Goal: Information Seeking & Learning: Learn about a topic

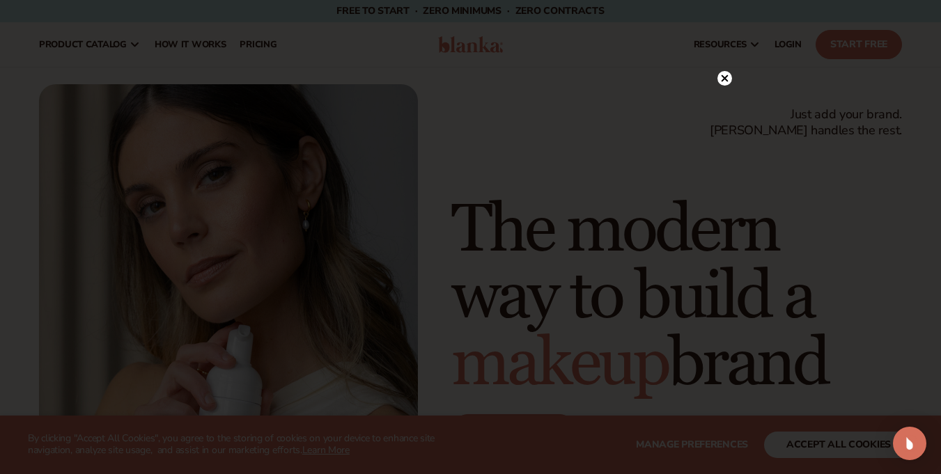
click at [722, 77] on icon at bounding box center [724, 78] width 7 height 7
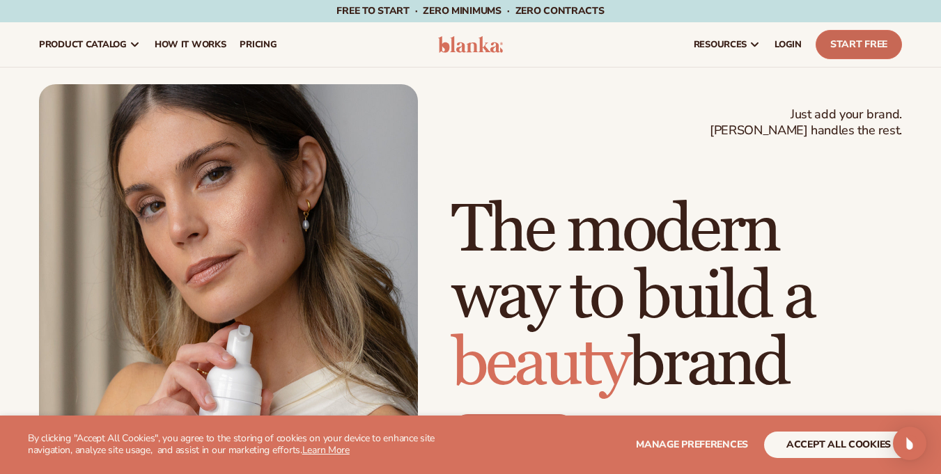
click at [853, 43] on link "Start Free" at bounding box center [859, 44] width 86 height 29
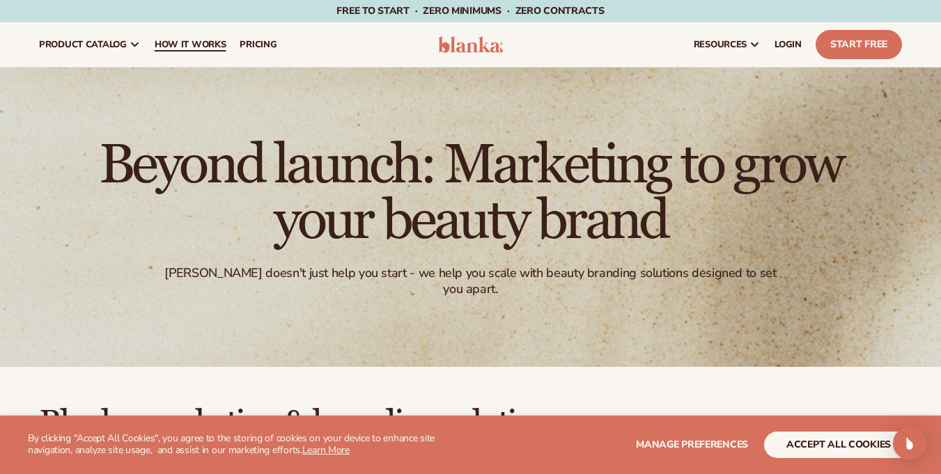
click at [179, 41] on span "How It Works" at bounding box center [191, 44] width 72 height 11
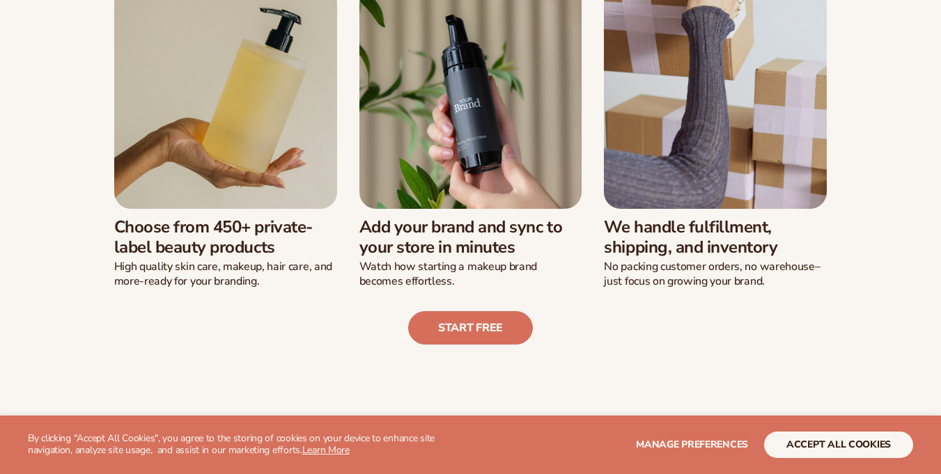
scroll to position [418, 0]
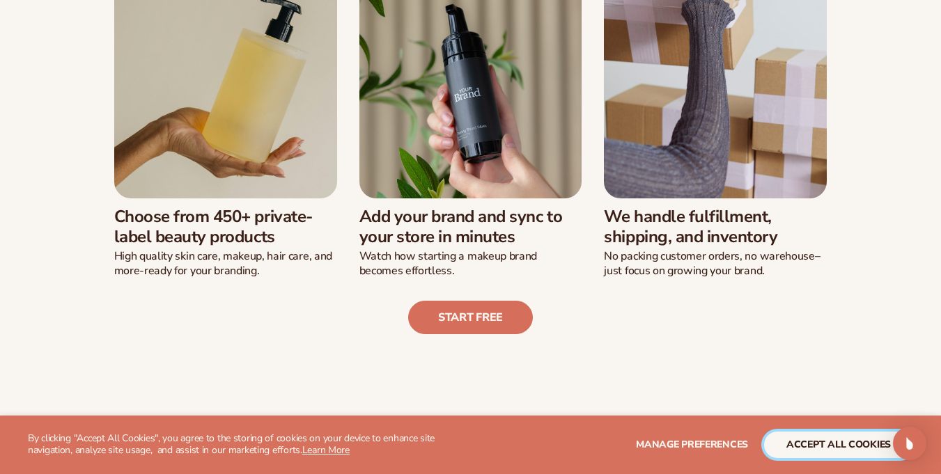
click at [848, 449] on button "accept all cookies" at bounding box center [838, 445] width 149 height 26
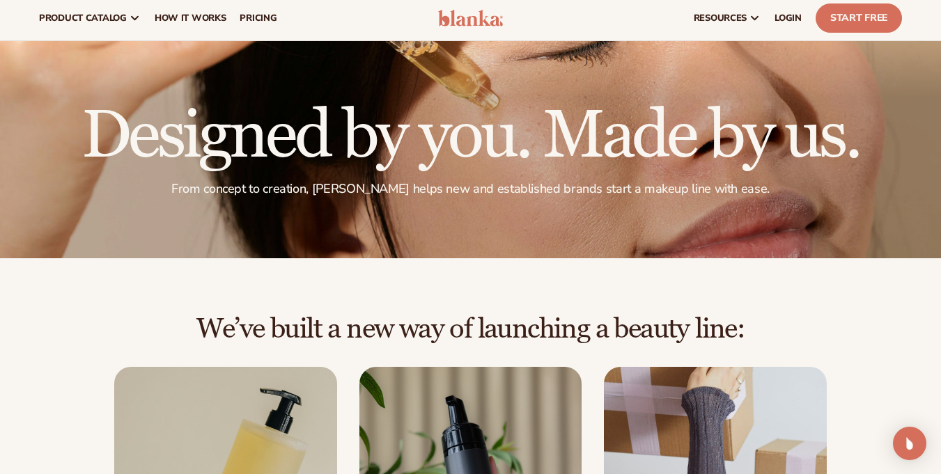
scroll to position [0, 0]
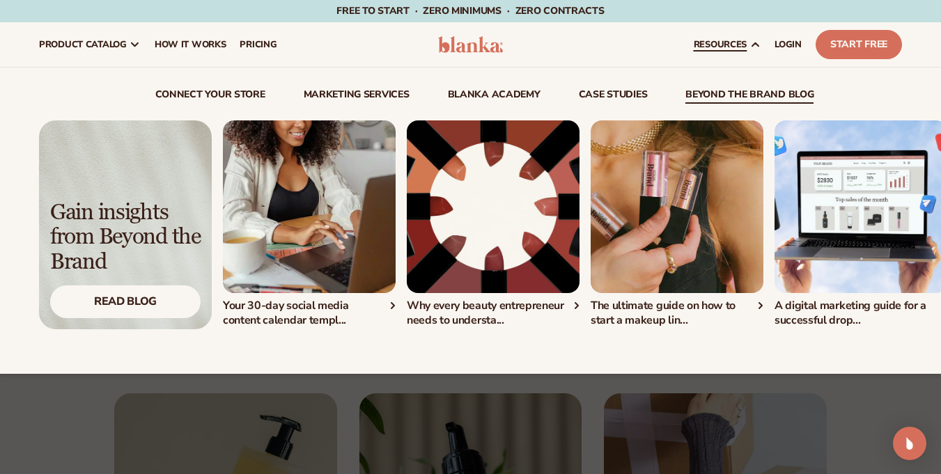
click at [721, 102] on link "beyond the brand blog" at bounding box center [749, 97] width 128 height 14
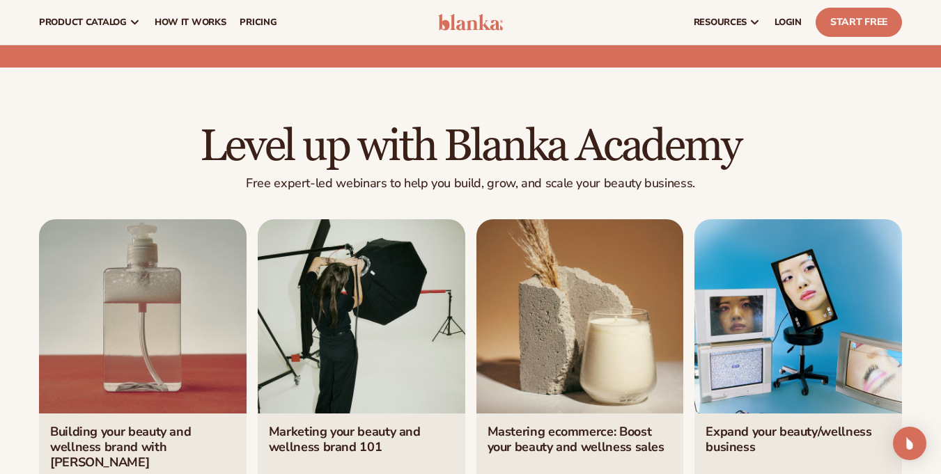
scroll to position [2408, 0]
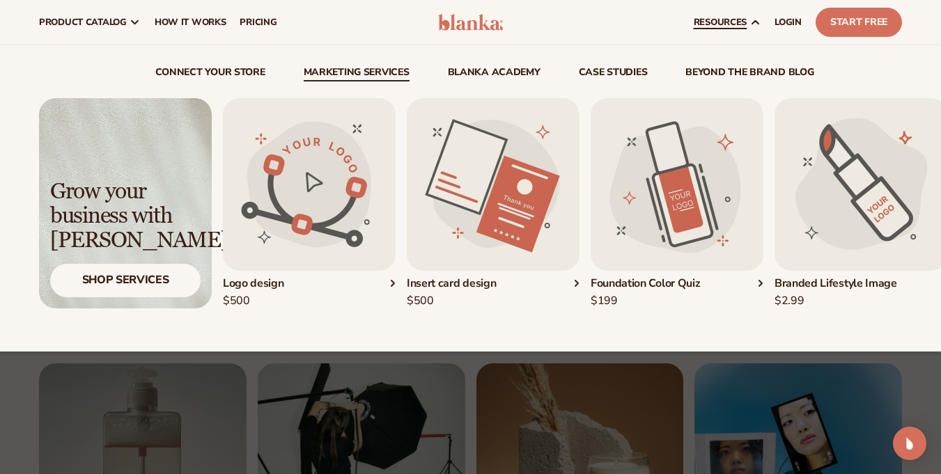
click at [341, 70] on link "Marketing services" at bounding box center [357, 75] width 106 height 14
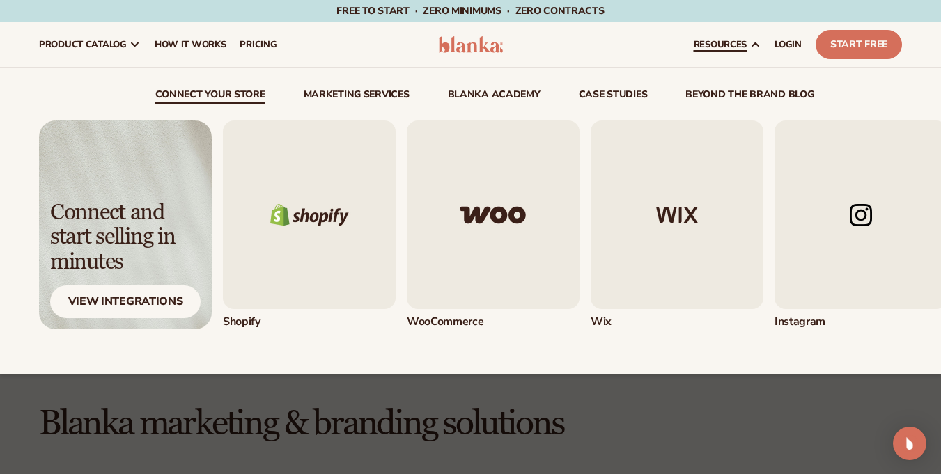
click at [180, 92] on link "connect your store" at bounding box center [210, 97] width 110 height 14
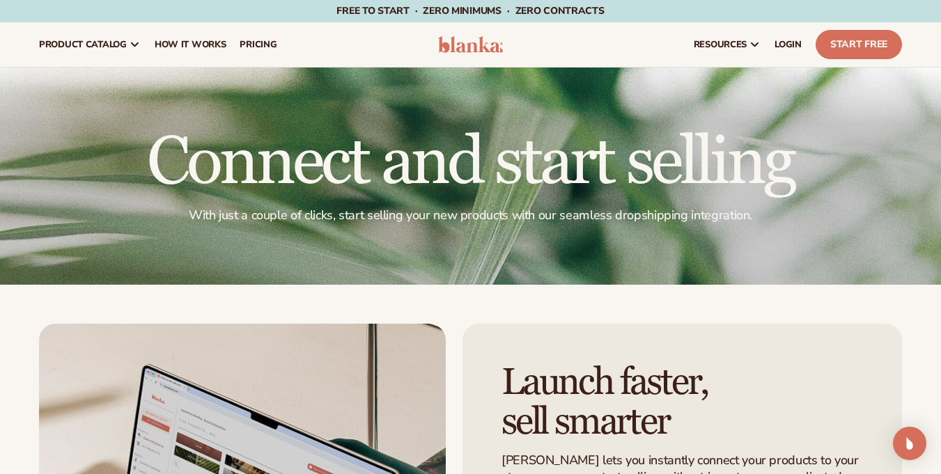
click at [373, 6] on span "Free to start · ZERO minimums · ZERO contracts ·" at bounding box center [469, 10] width 267 height 13
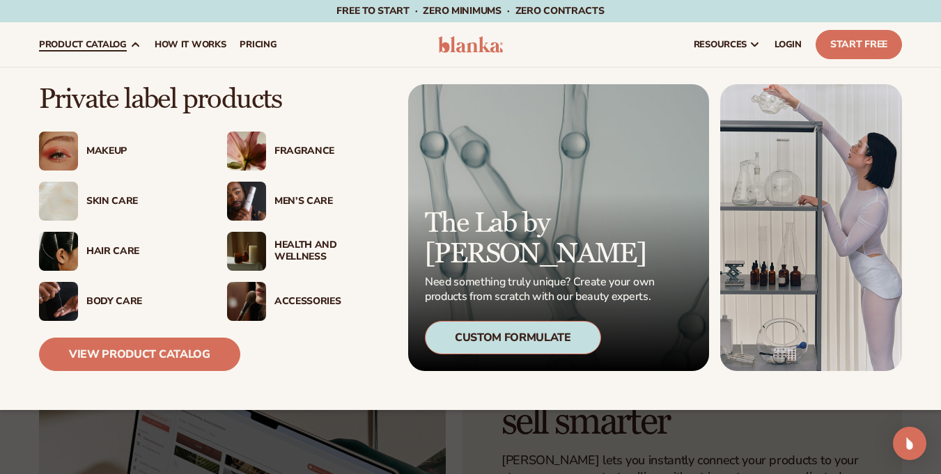
click at [54, 43] on span "product catalog" at bounding box center [83, 44] width 88 height 11
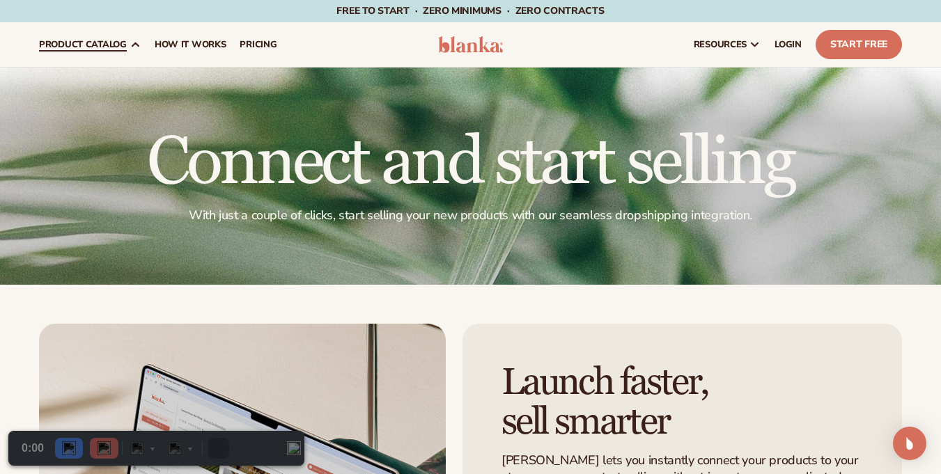
click at [60, 39] on span "product catalog" at bounding box center [83, 44] width 88 height 11
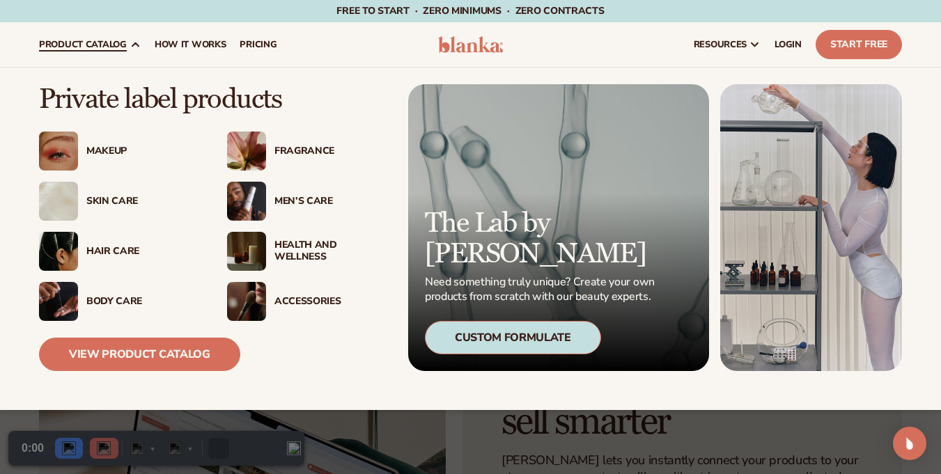
click at [61, 47] on span "product catalog" at bounding box center [83, 44] width 88 height 11
click at [56, 50] on span "product catalog" at bounding box center [83, 44] width 88 height 11
